Goal: Information Seeking & Learning: Learn about a topic

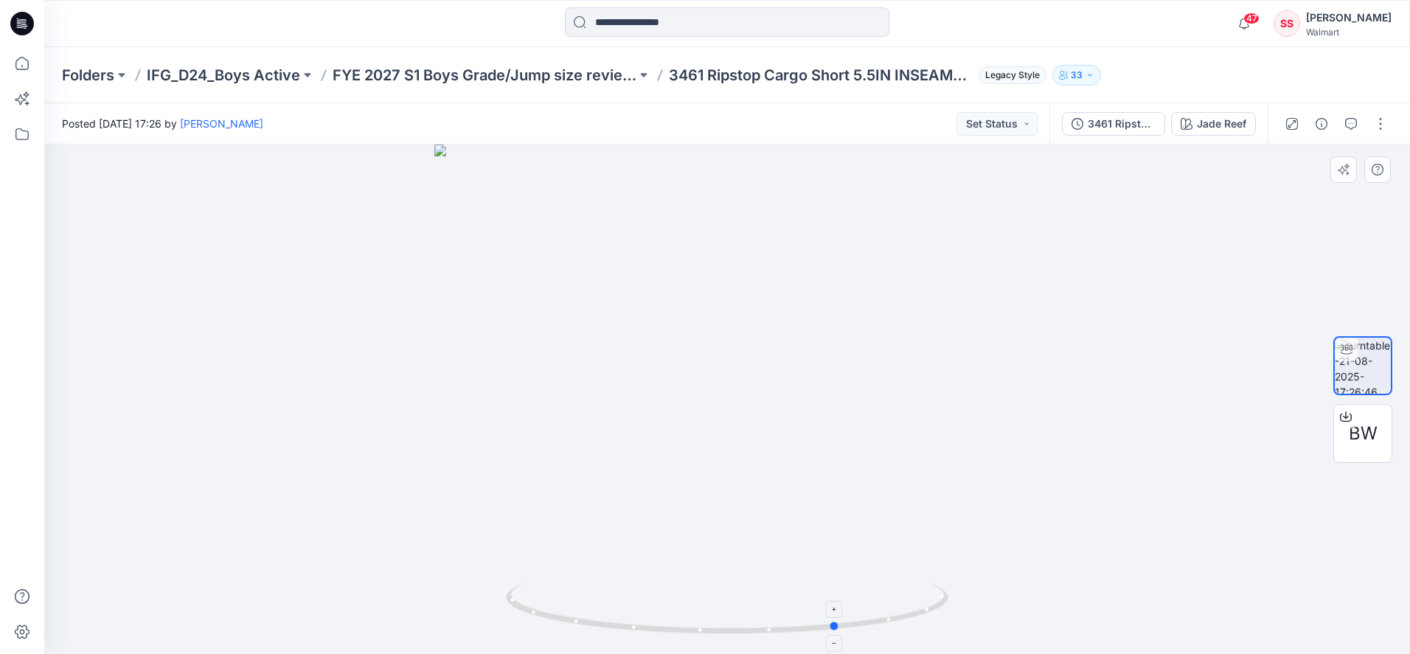
drag, startPoint x: 893, startPoint y: 627, endPoint x: 788, endPoint y: 606, distance: 107.5
click at [869, 633] on icon at bounding box center [729, 610] width 446 height 55
click at [1244, 16] on span "47" at bounding box center [1252, 19] width 16 height 12
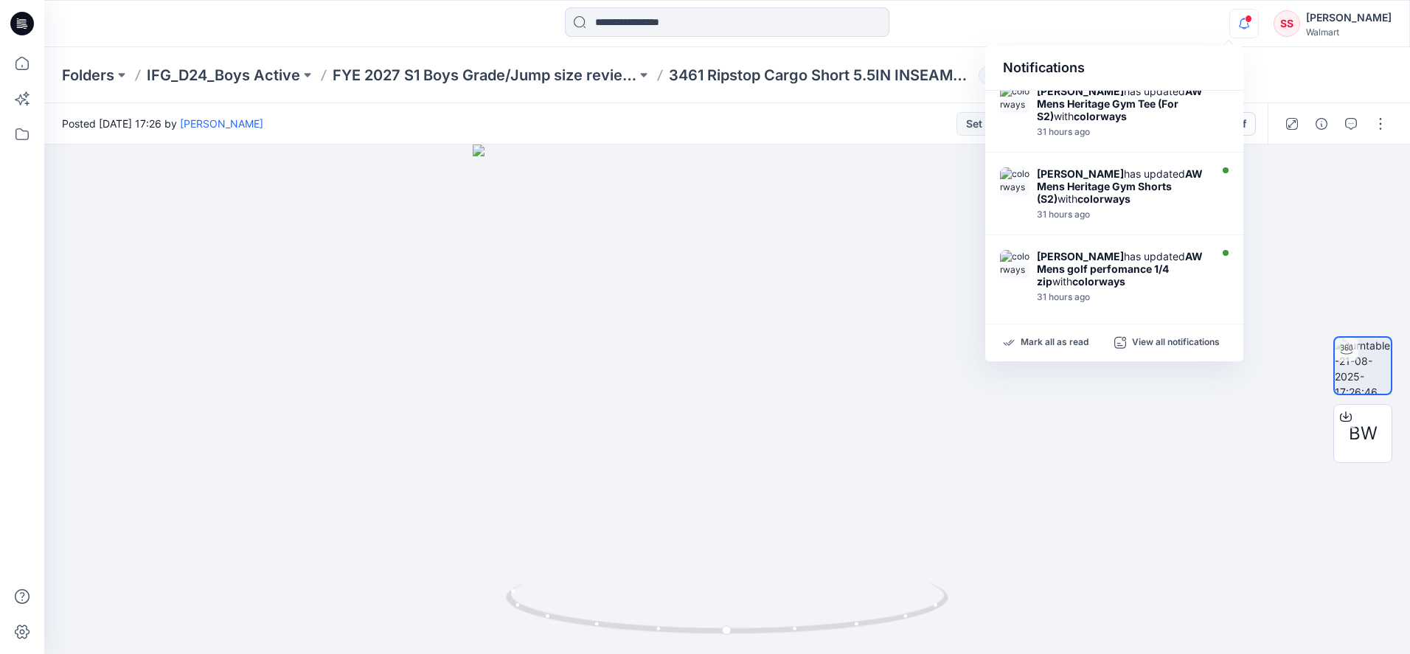
scroll to position [632, 0]
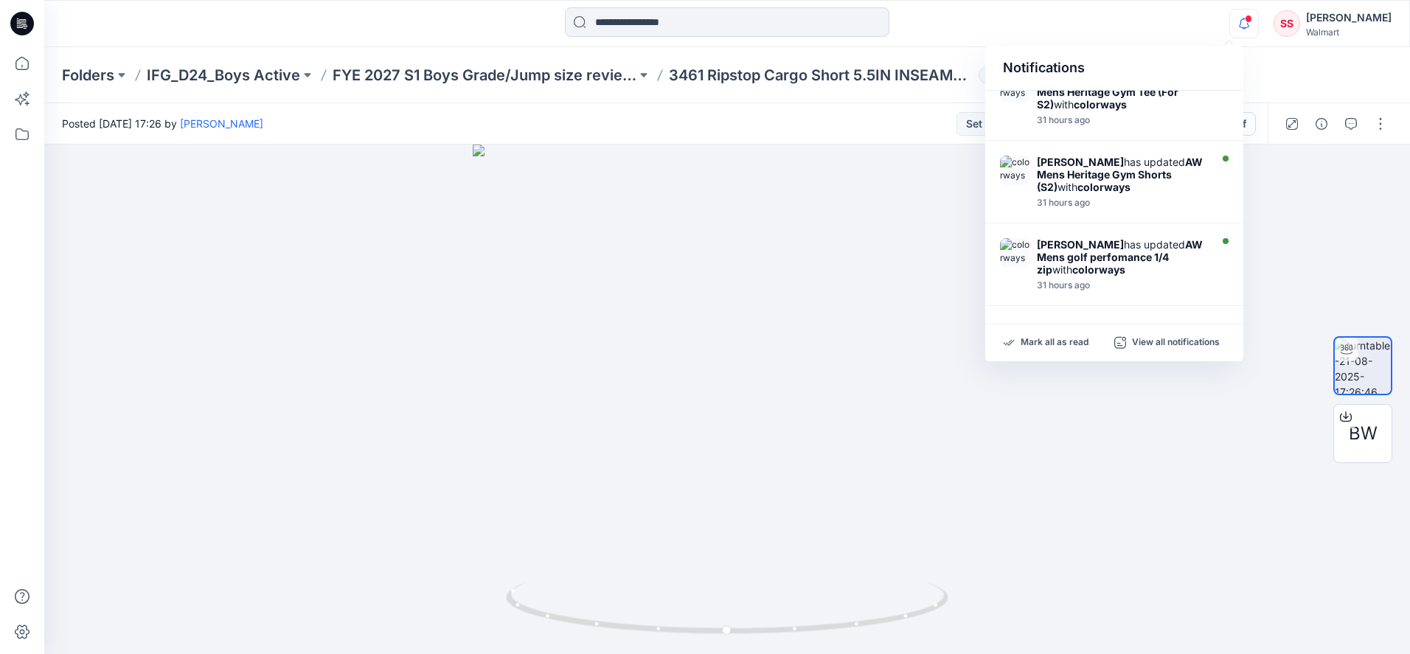
click at [1022, 17] on div at bounding box center [727, 23] width 683 height 32
